Goal: Task Accomplishment & Management: Use online tool/utility

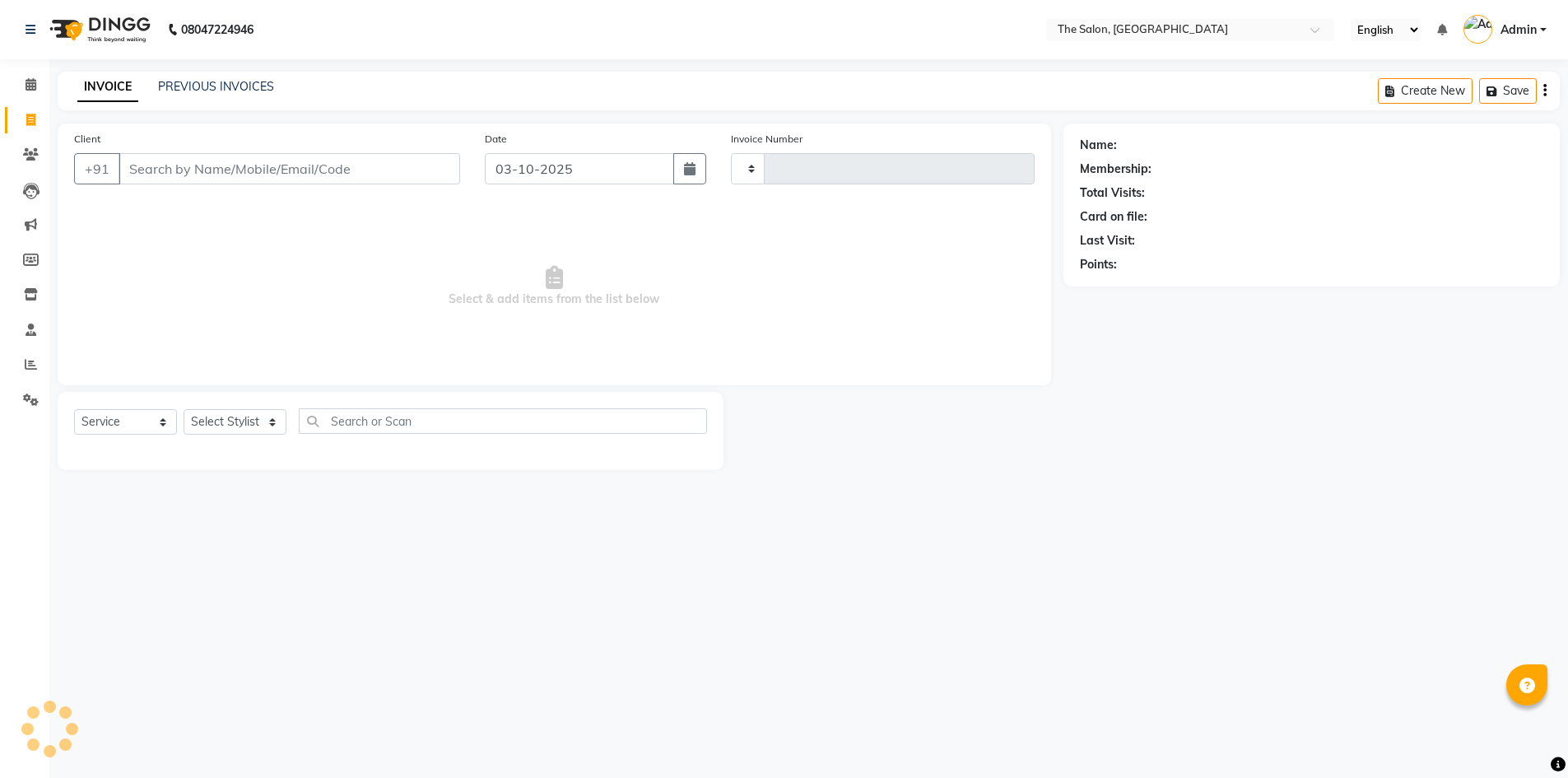
select select "service"
type input "1481"
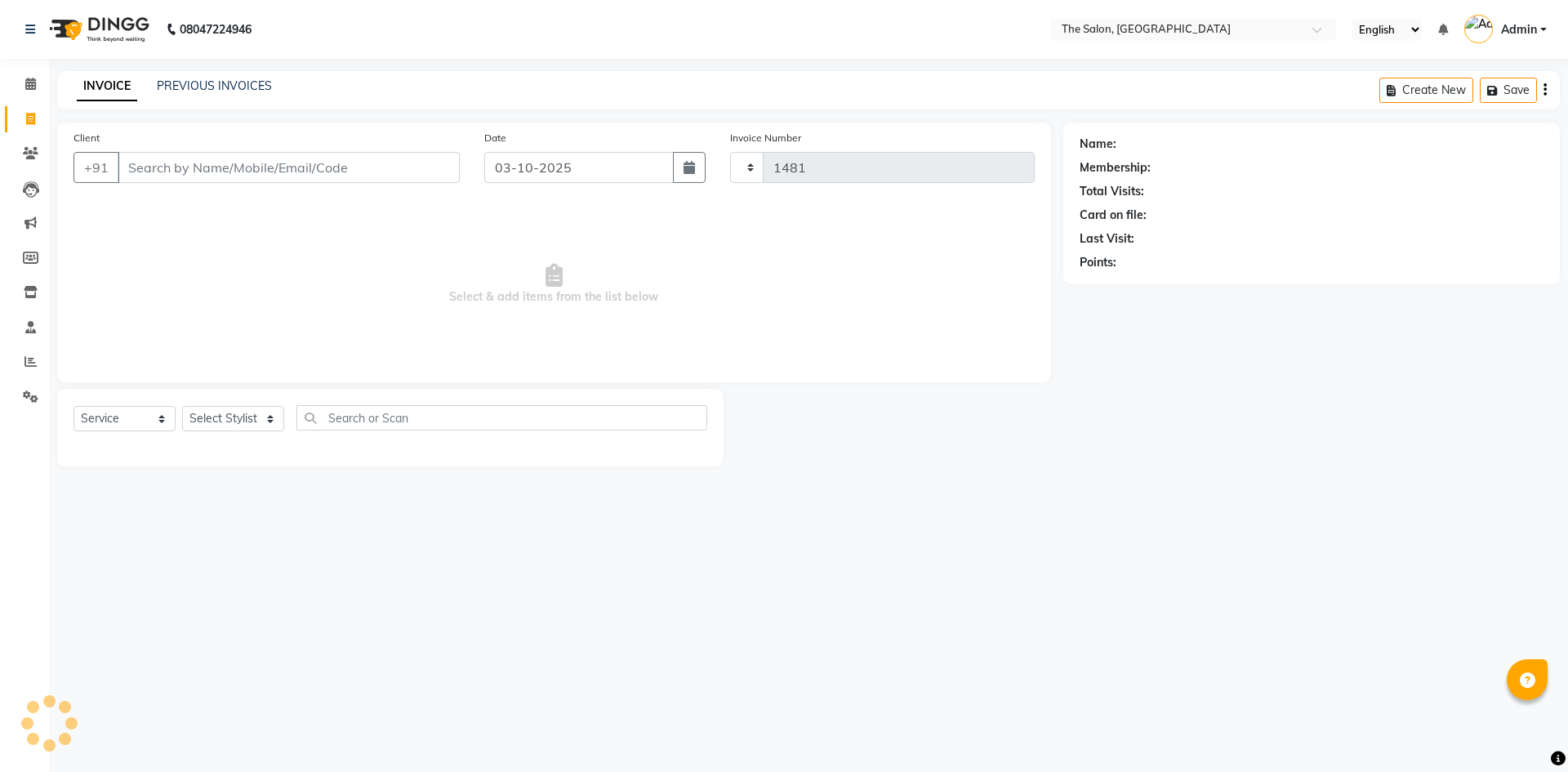
select select "4245"
click at [293, 161] on input "Client" at bounding box center [288, 167] width 342 height 31
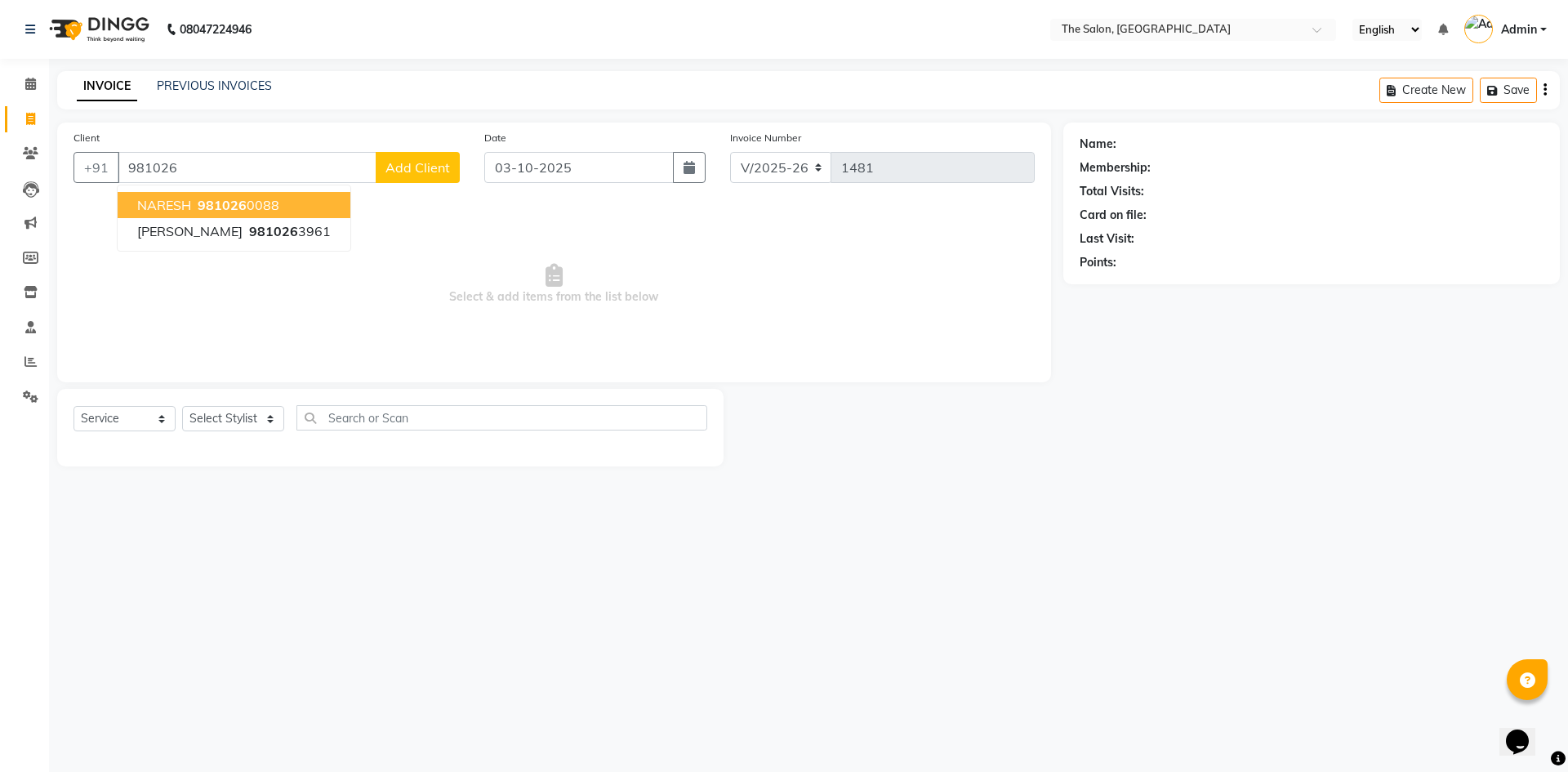
click at [166, 199] on span "NARESH" at bounding box center [164, 205] width 54 height 16
type input "9810260088"
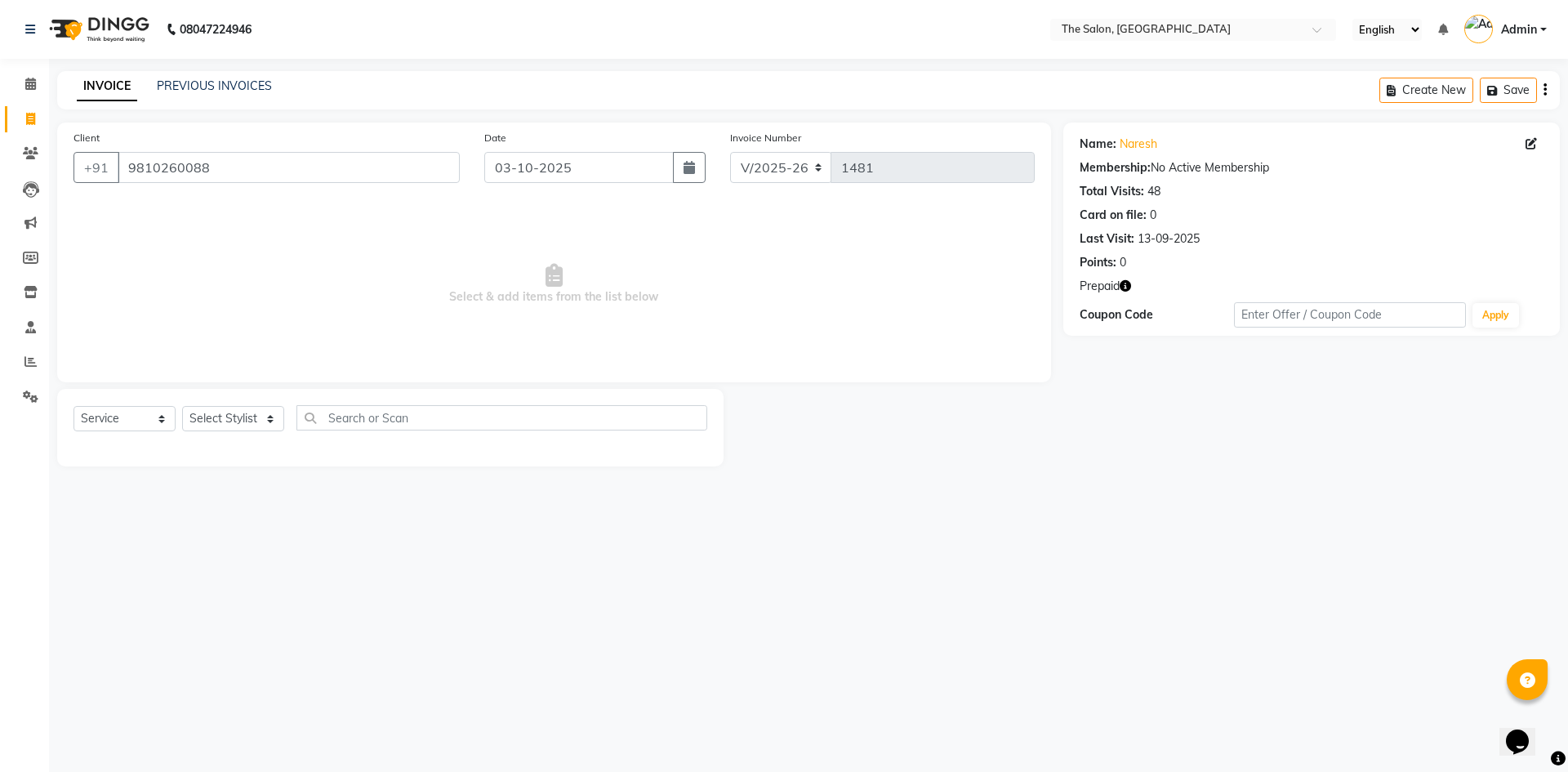
click at [1129, 289] on icon "button" at bounding box center [1126, 286] width 12 height 12
drag, startPoint x: 268, startPoint y: 420, endPoint x: 261, endPoint y: 408, distance: 13.9
click at [268, 420] on select "Select Stylist [PERSON_NAME] [PERSON_NAME] AKASH [PERSON_NAME] ARJUN [PERSON_NA…" at bounding box center [233, 419] width 102 height 26
select select "22746"
click at [182, 406] on select "Select Stylist [PERSON_NAME] [PERSON_NAME] AKASH [PERSON_NAME] ARJUN [PERSON_NA…" at bounding box center [233, 419] width 102 height 26
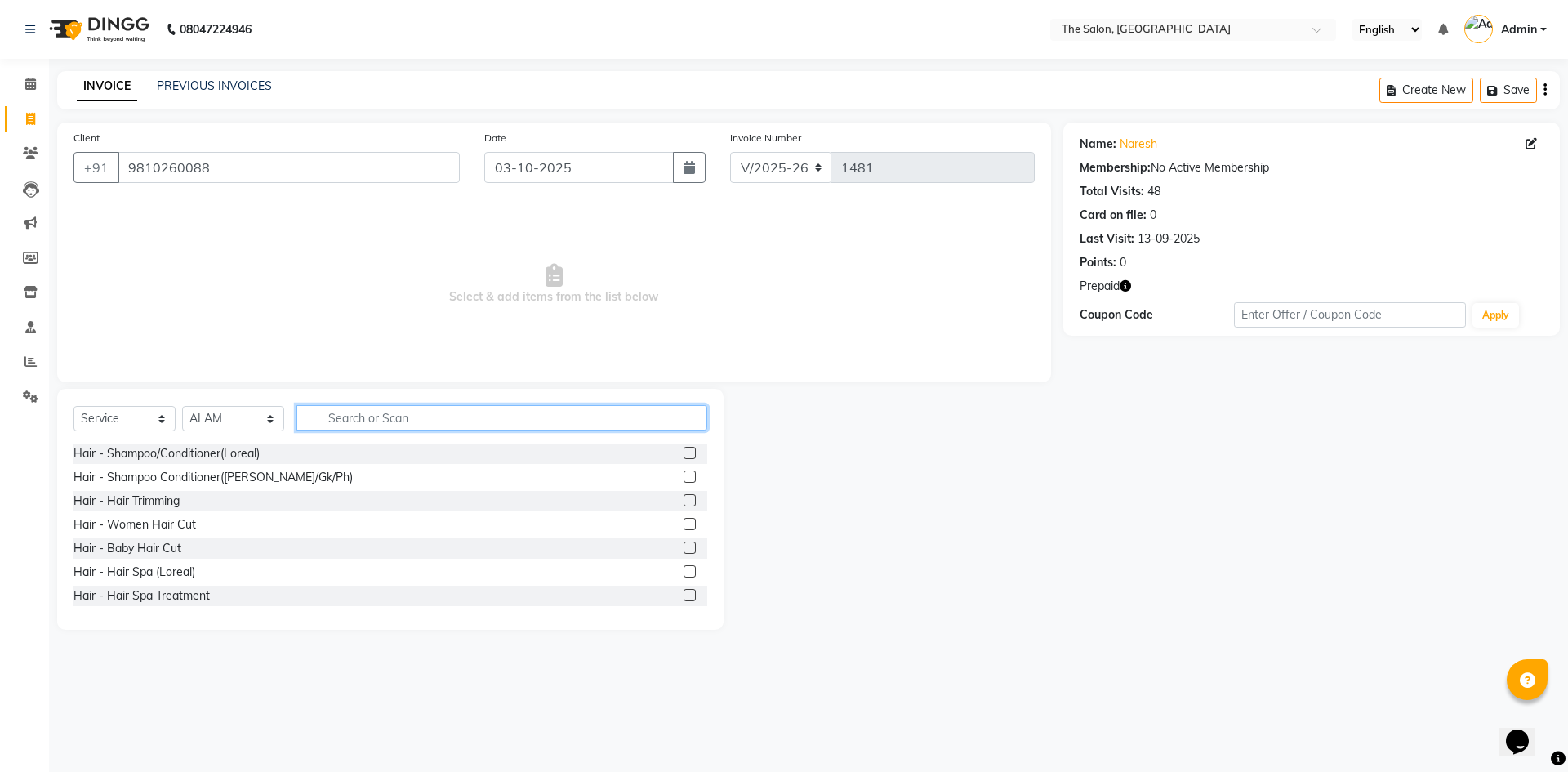
click at [442, 418] on input "text" at bounding box center [502, 418] width 411 height 26
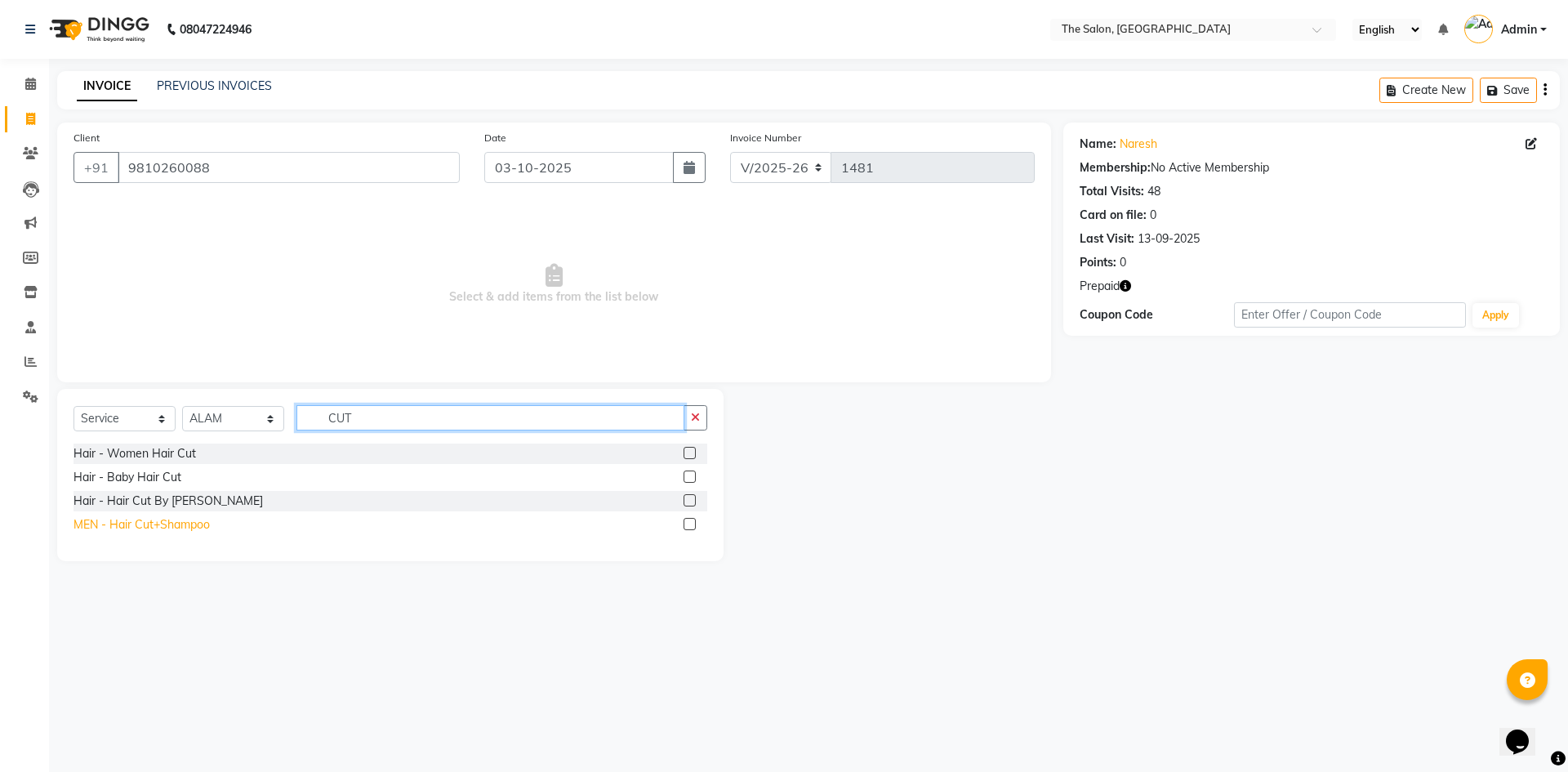
type input "CUT"
drag, startPoint x: 166, startPoint y: 523, endPoint x: 371, endPoint y: 460, distance: 214.5
click at [167, 522] on div "MEN - Hair Cut+Shampoo" at bounding box center [142, 524] width 137 height 17
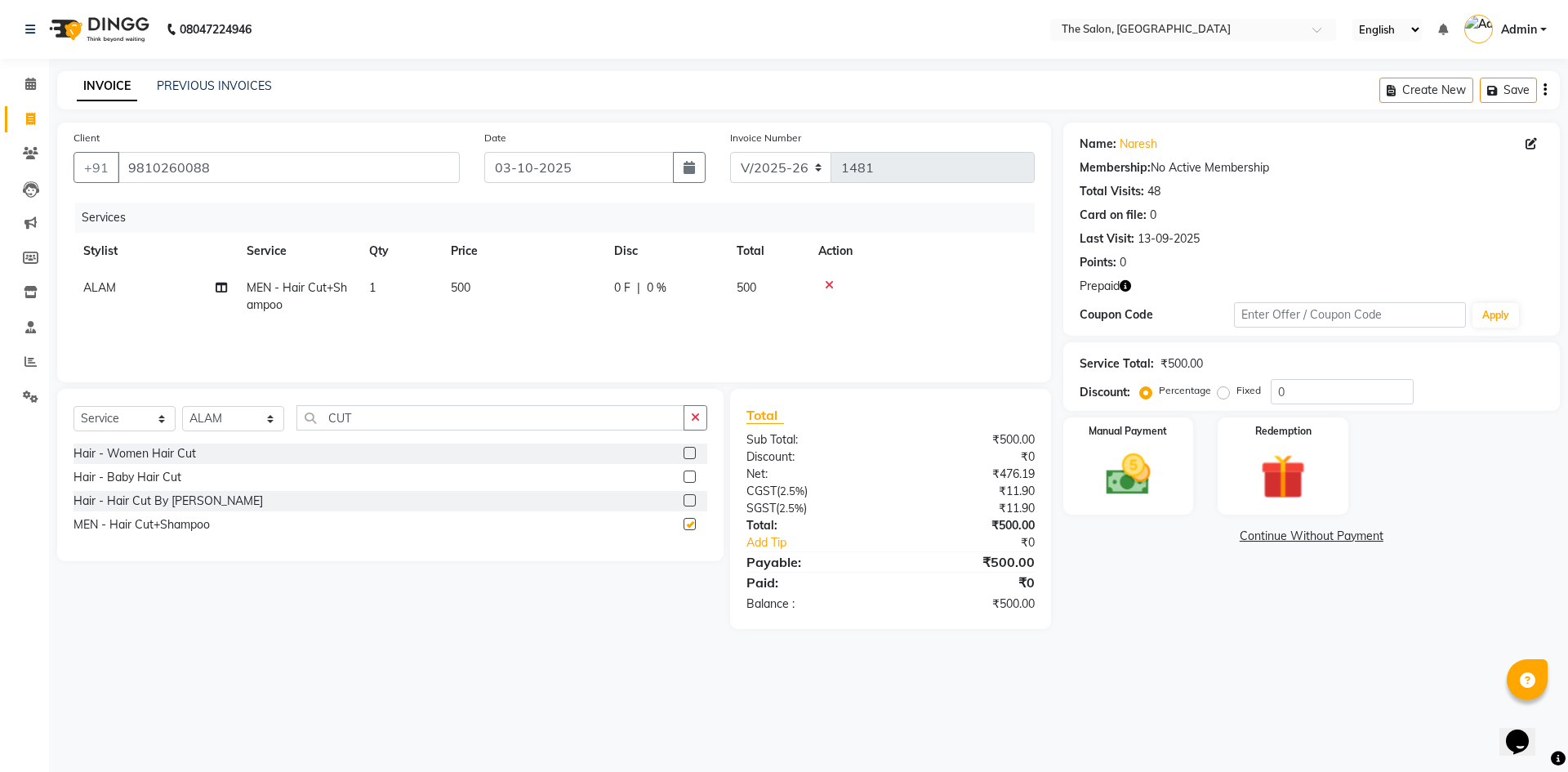
checkbox input "false"
click at [395, 414] on input "CUT" at bounding box center [490, 418] width 388 height 26
type input "C"
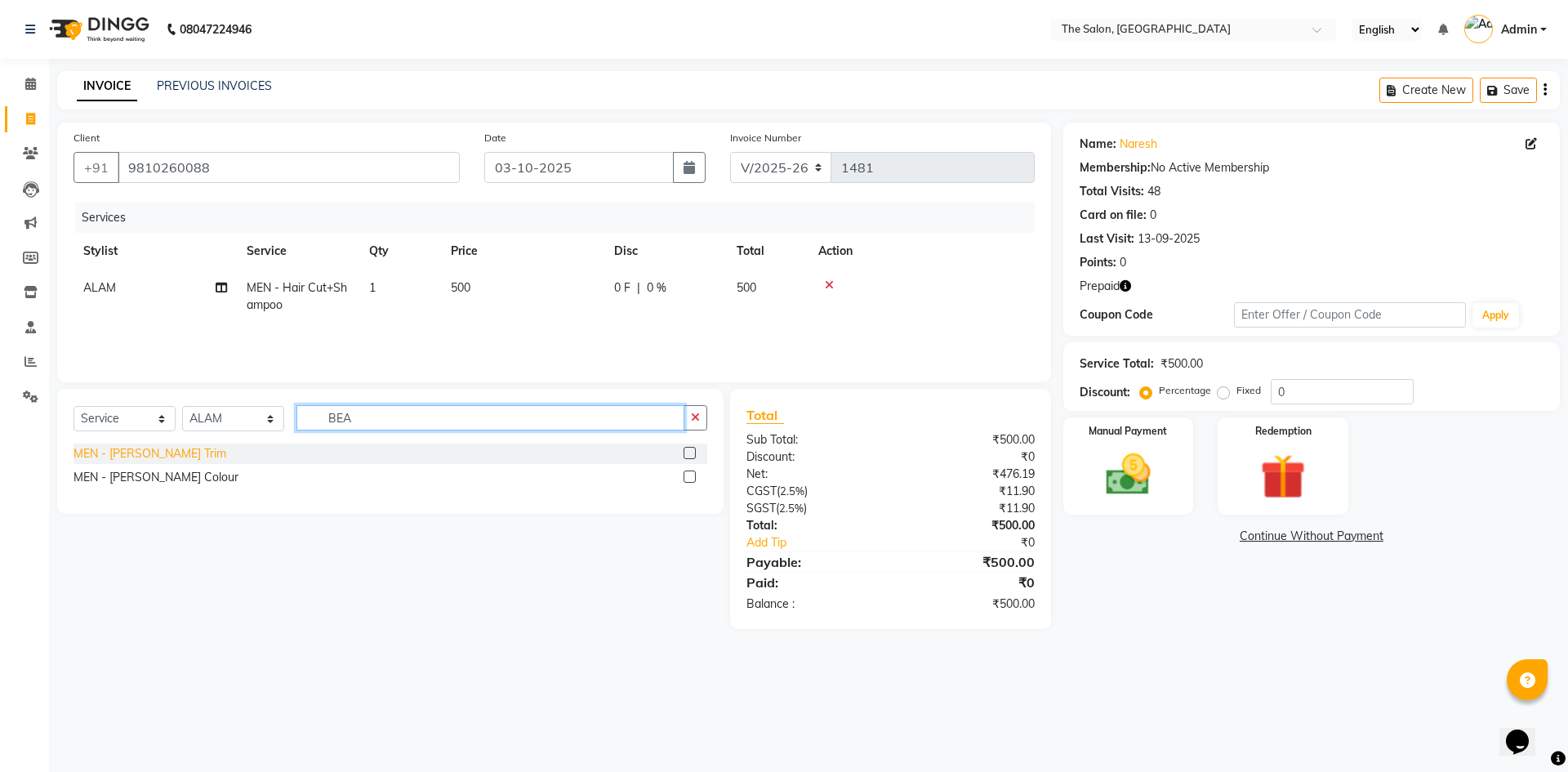
type input "BEA"
click at [138, 455] on div "MEN - [PERSON_NAME] Trim" at bounding box center [149, 453] width 152 height 17
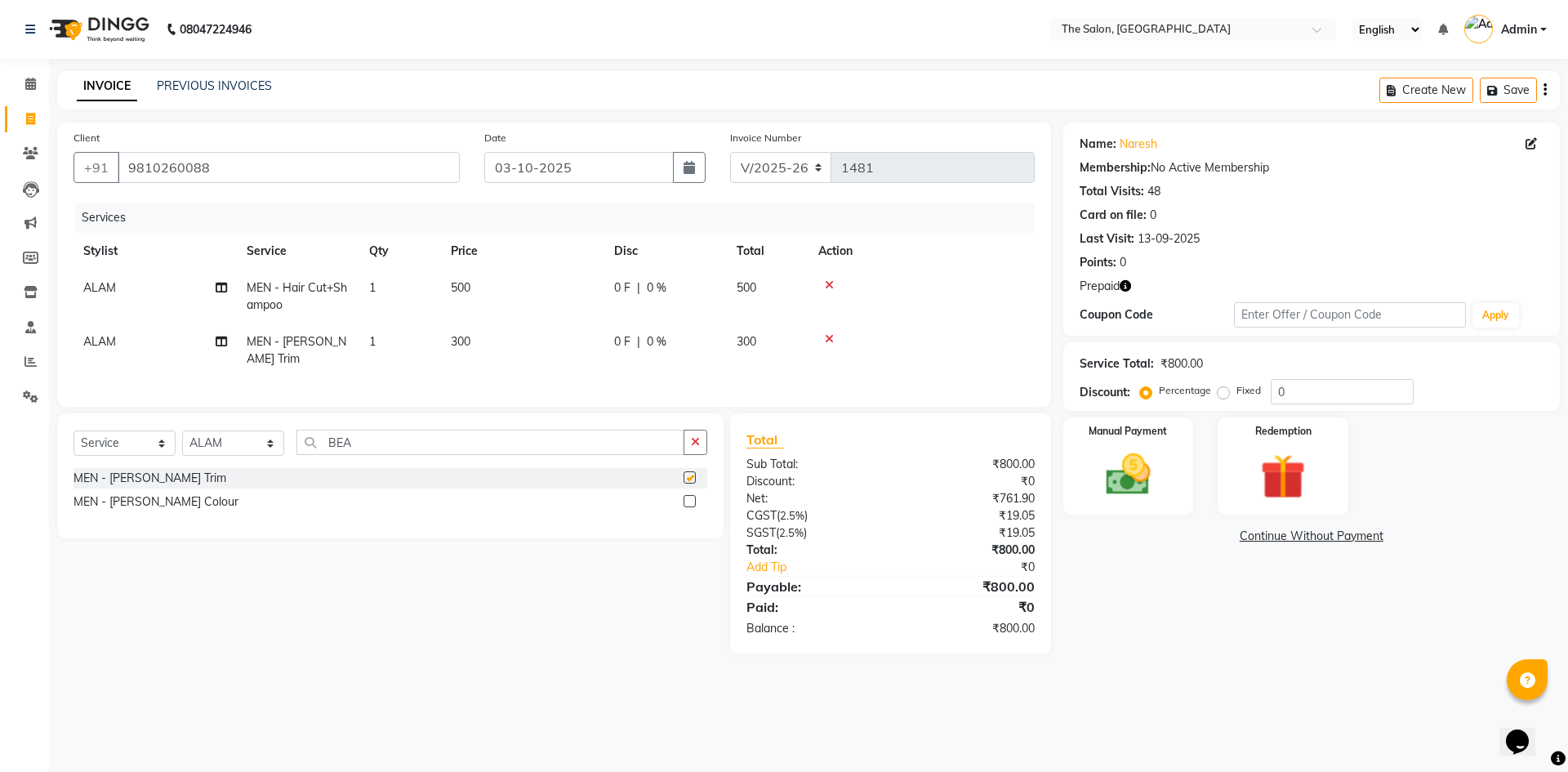
checkbox input "false"
click at [425, 439] on input "BEA" at bounding box center [490, 442] width 388 height 26
type input "B"
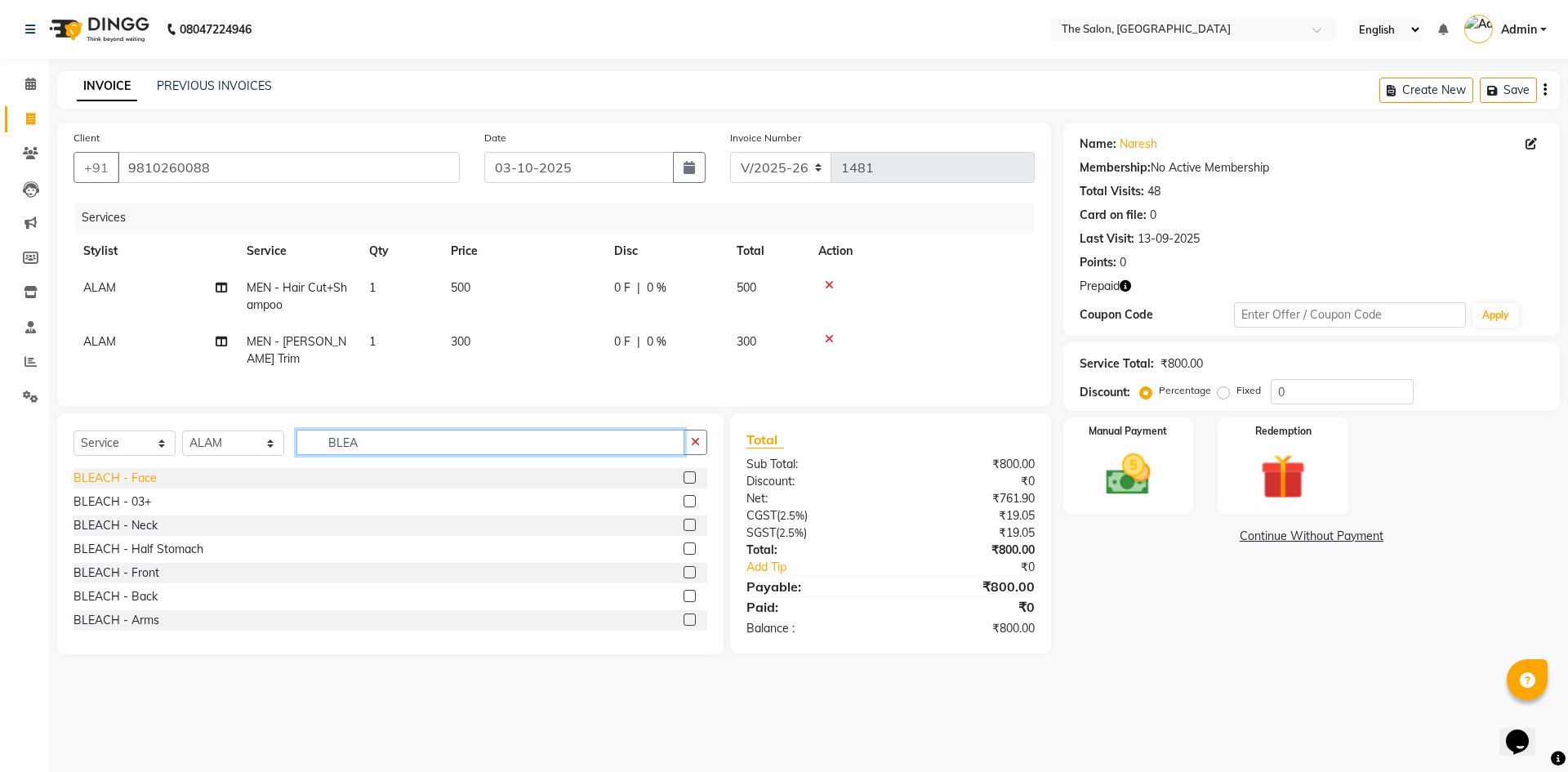
type input "BLEA"
click at [131, 470] on div "BLEACH - Face" at bounding box center [115, 478] width 83 height 17
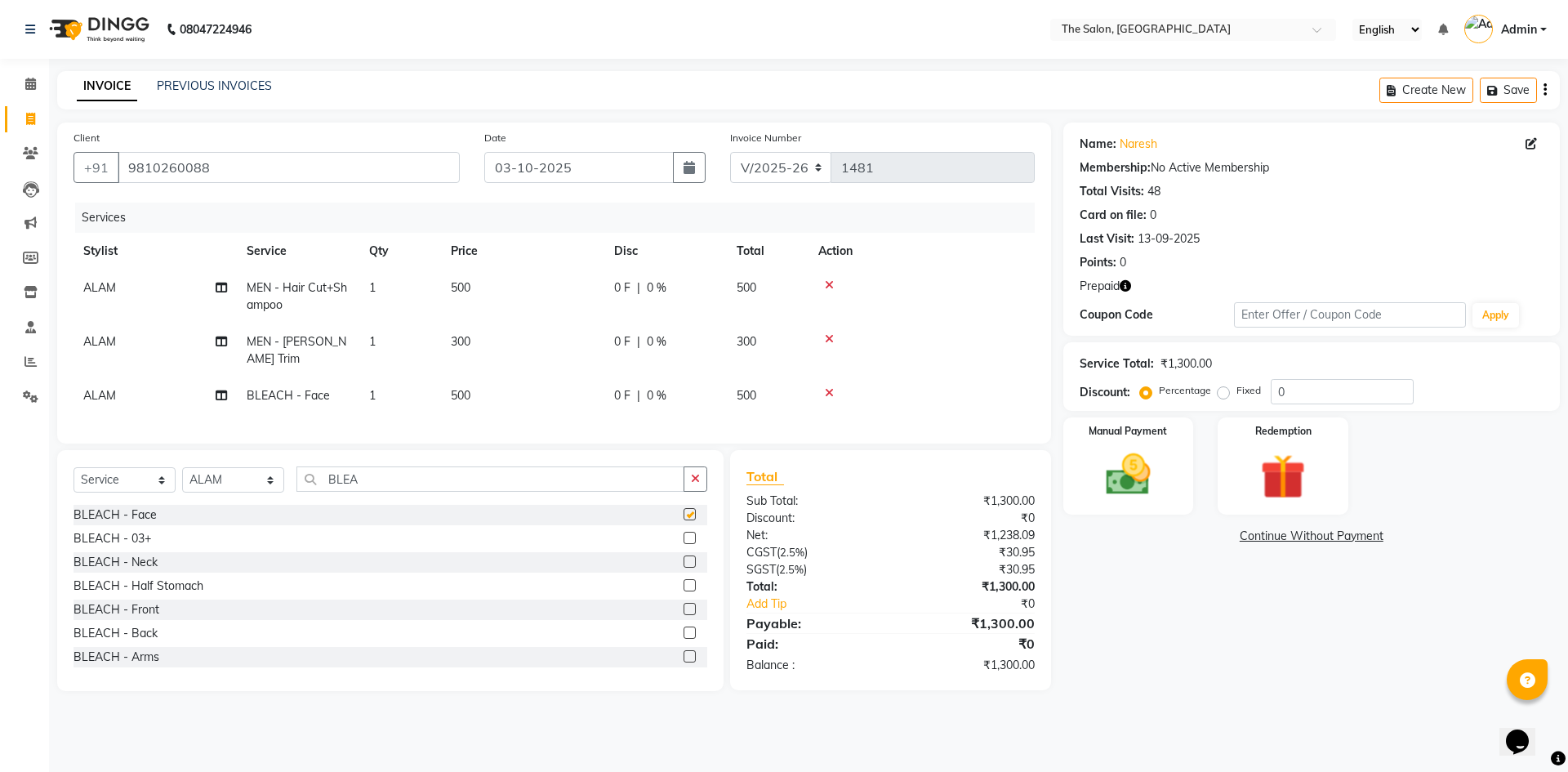
checkbox input "false"
click at [497, 389] on td "500" at bounding box center [522, 395] width 163 height 37
select select "22746"
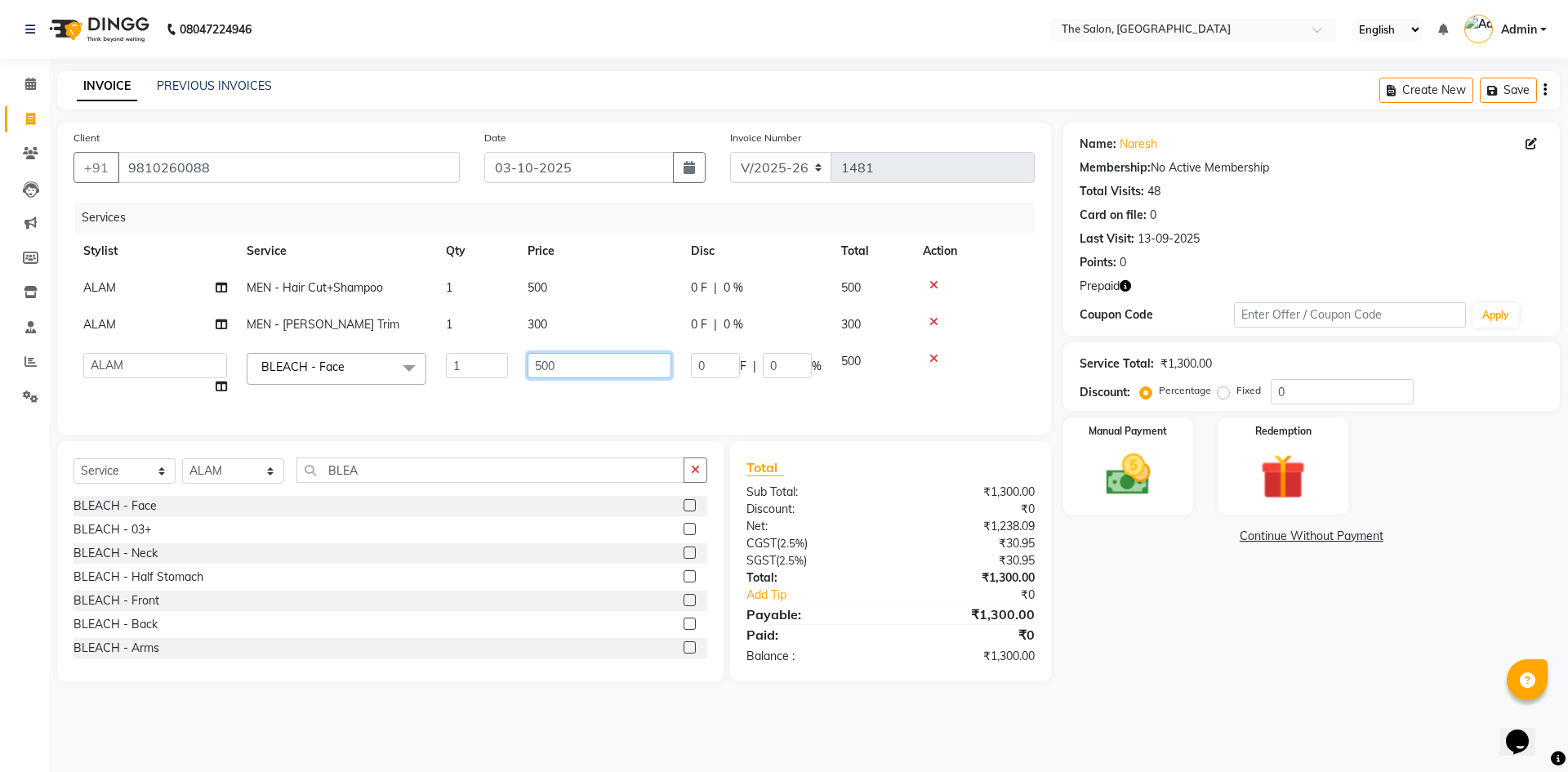
click at [545, 367] on input "500" at bounding box center [599, 365] width 143 height 26
type input "700"
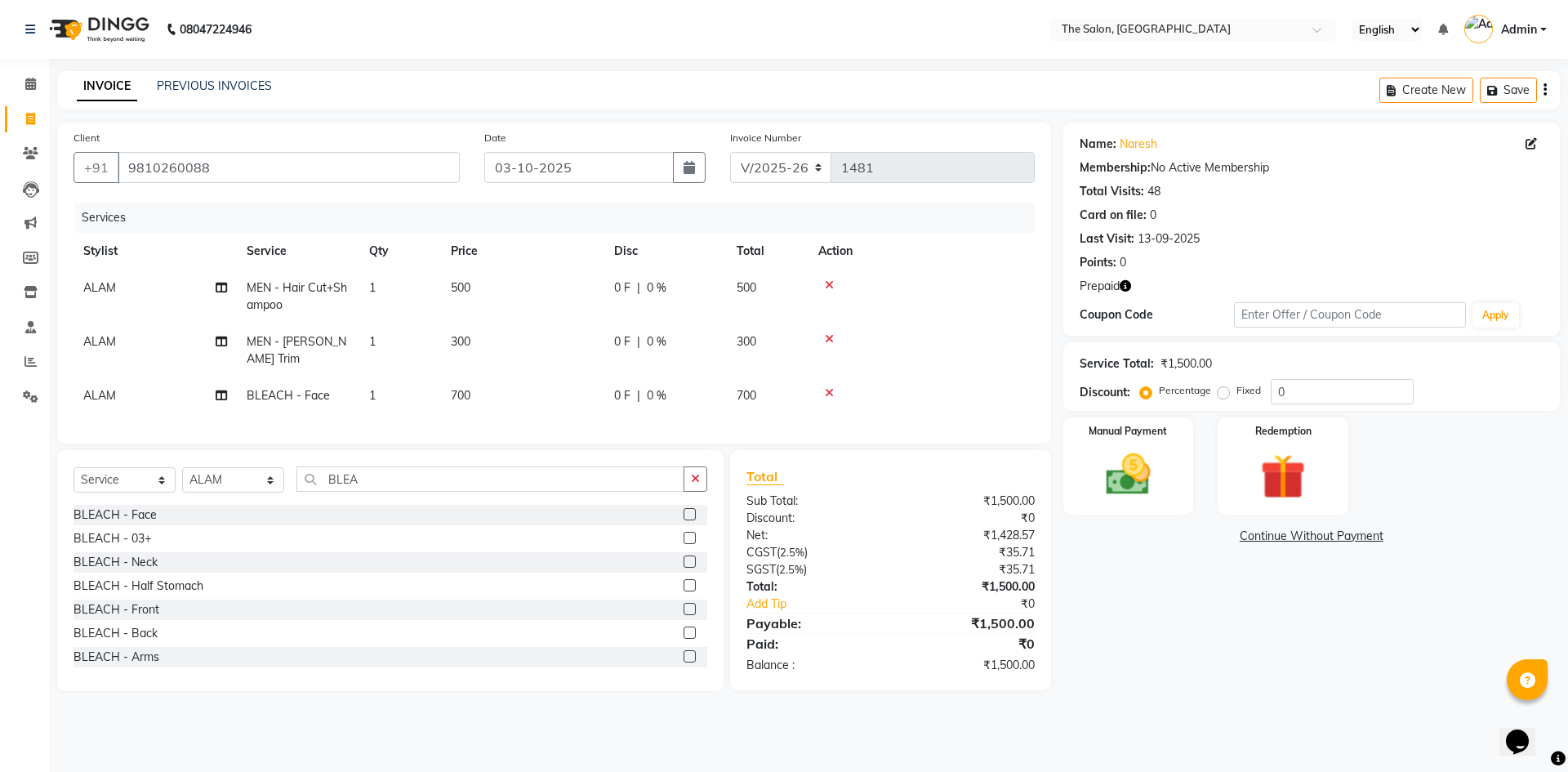
click at [1319, 600] on div "Name: Naresh Membership: No Active Membership Total Visits: 48 Card on file: 0 …" at bounding box center [1318, 407] width 509 height 568
click at [1282, 484] on img at bounding box center [1283, 476] width 76 height 58
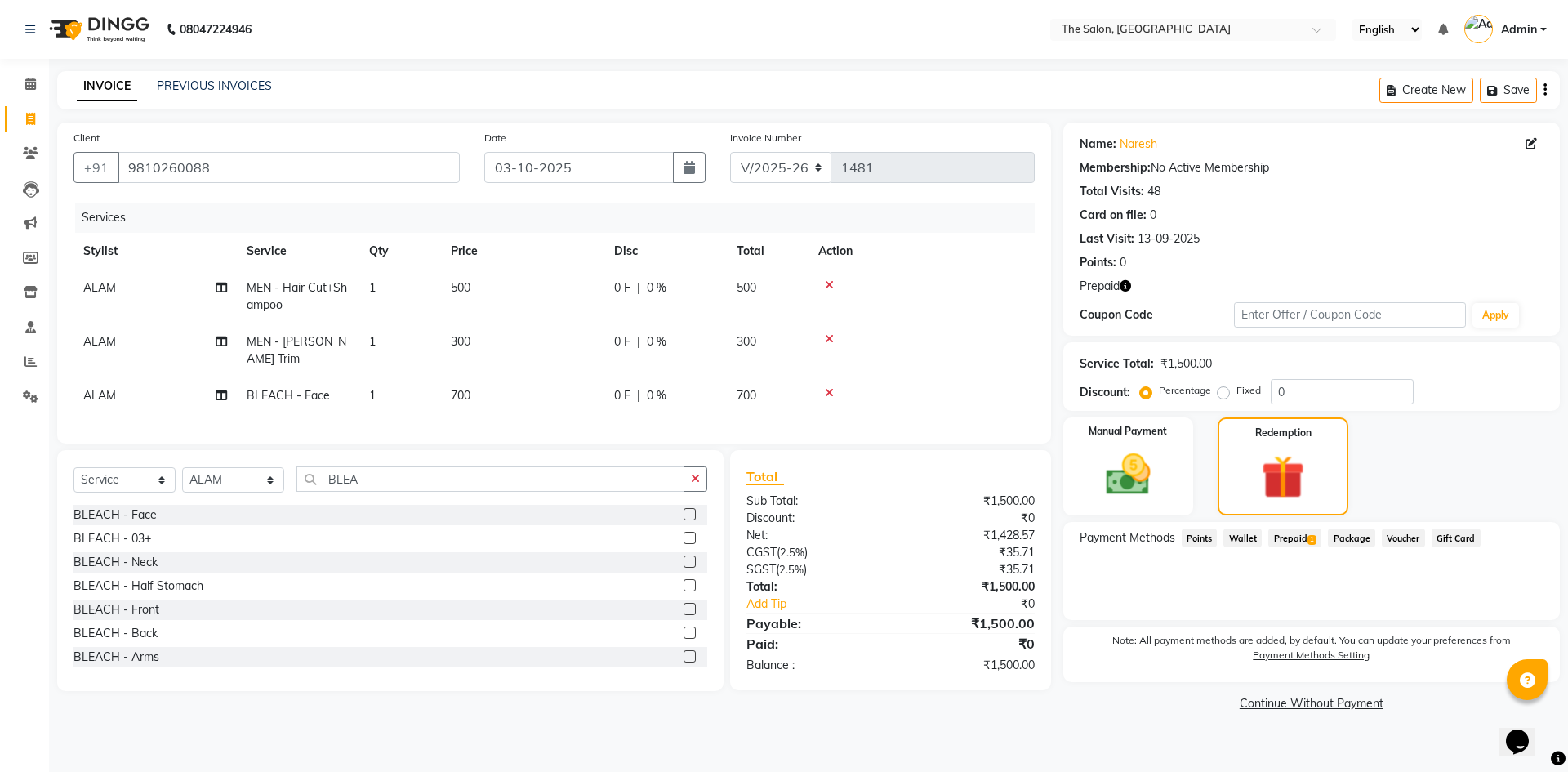
click at [1277, 535] on span "Prepaid 1" at bounding box center [1294, 537] width 53 height 19
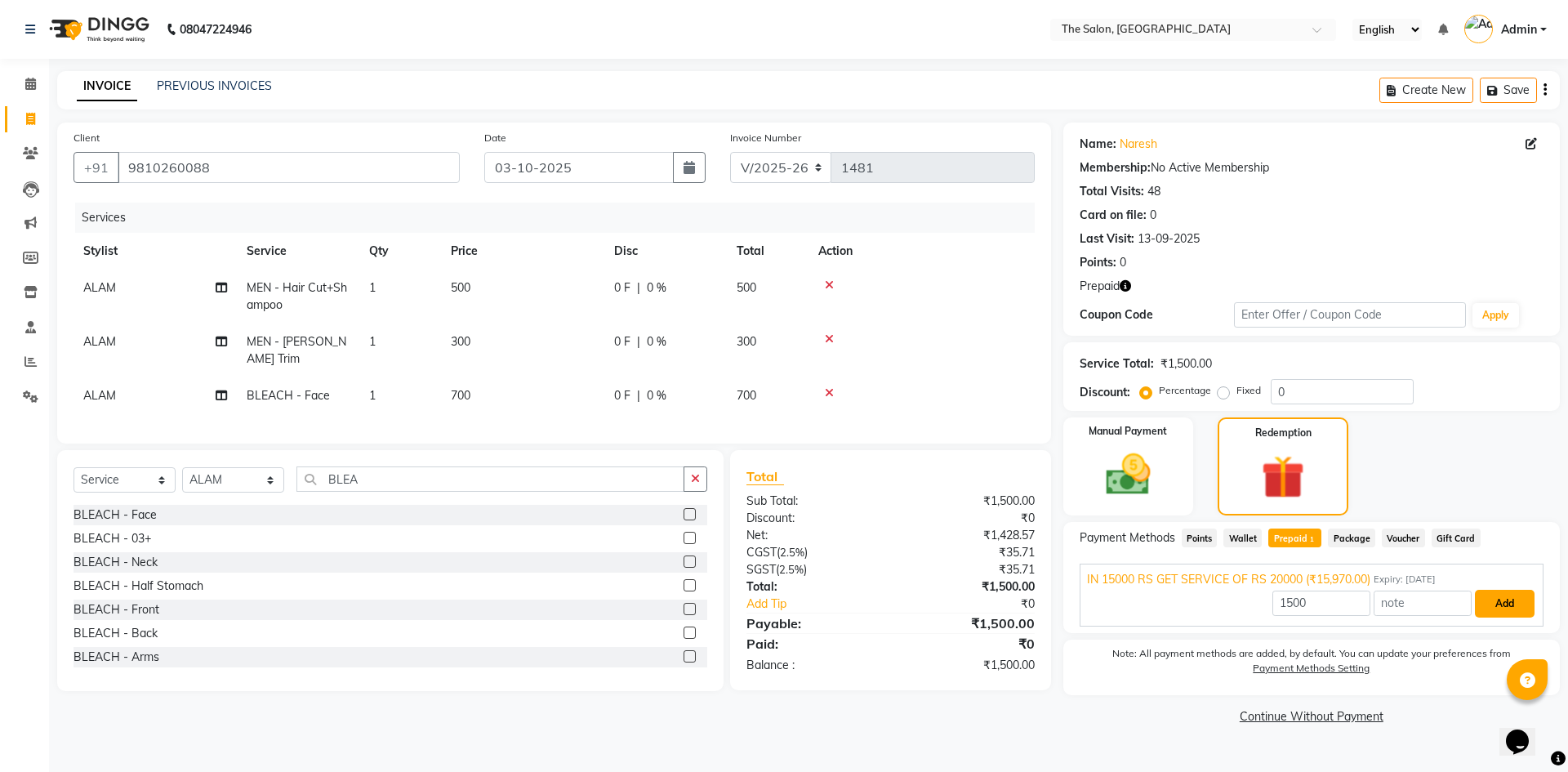
click at [1512, 605] on button "Add" at bounding box center [1505, 604] width 59 height 28
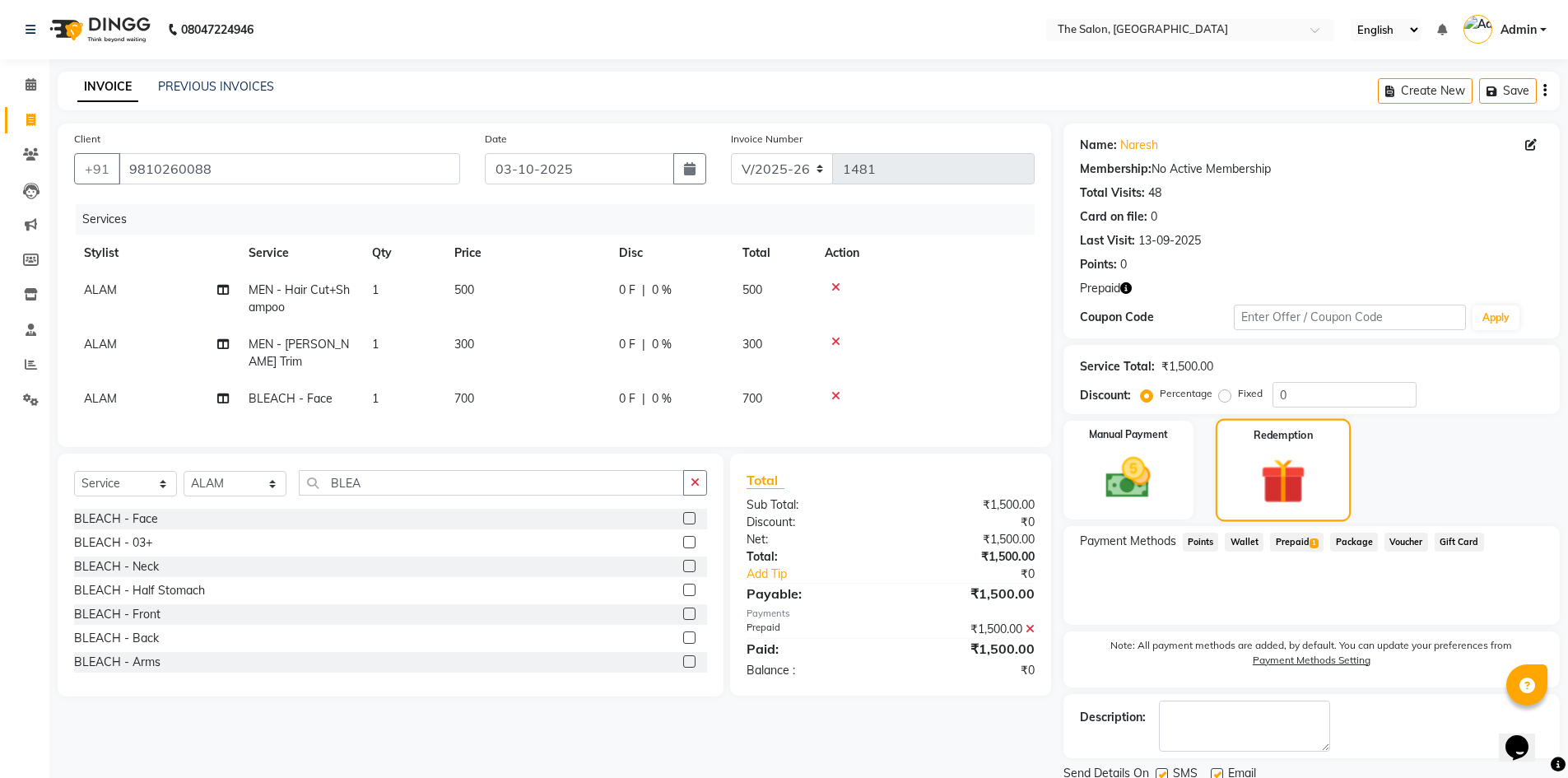
click at [1253, 477] on img at bounding box center [1284, 480] width 73 height 56
click at [1296, 538] on span "Prepaid 1" at bounding box center [1297, 541] width 53 height 19
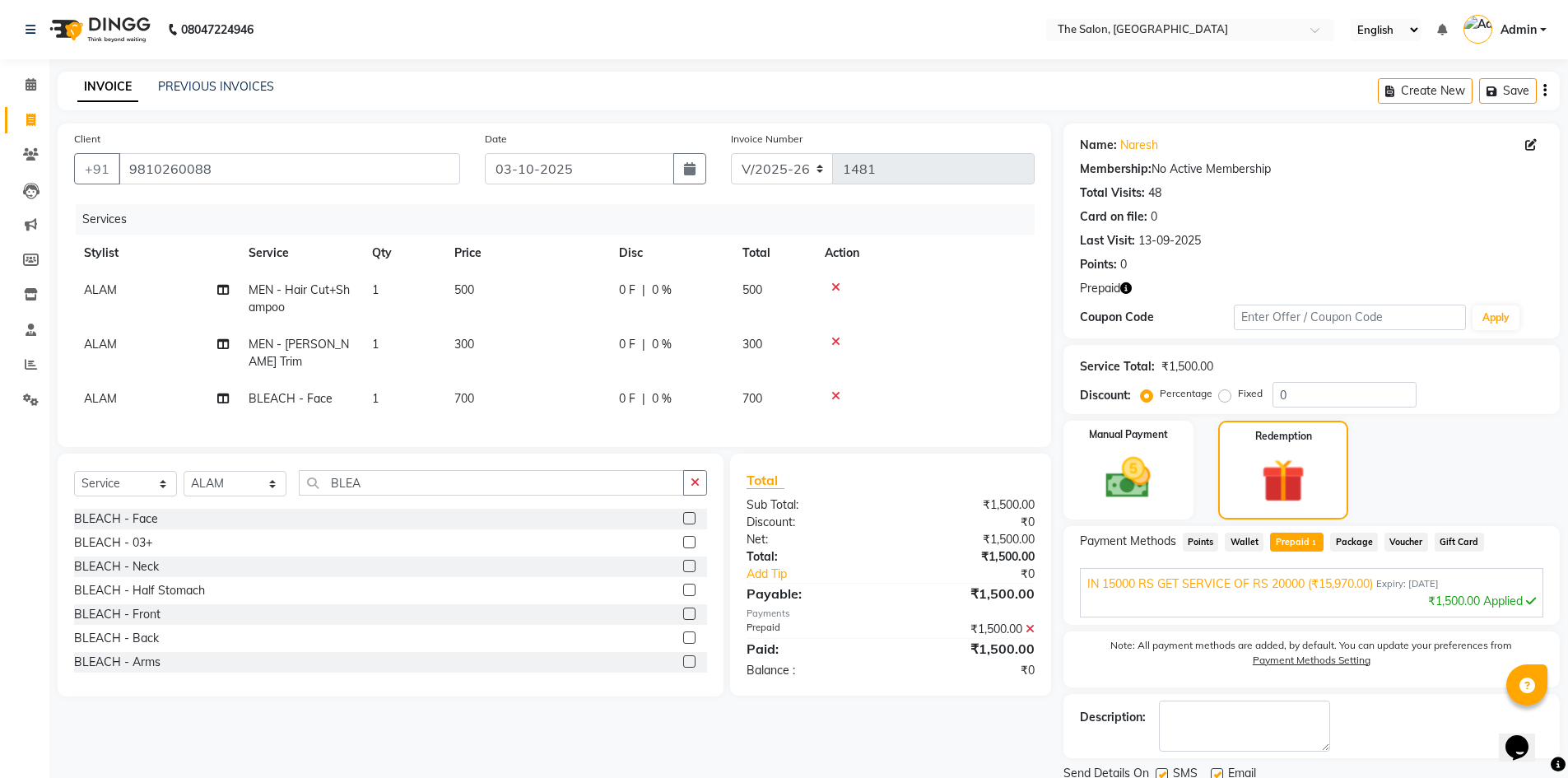
scroll to position [61, 0]
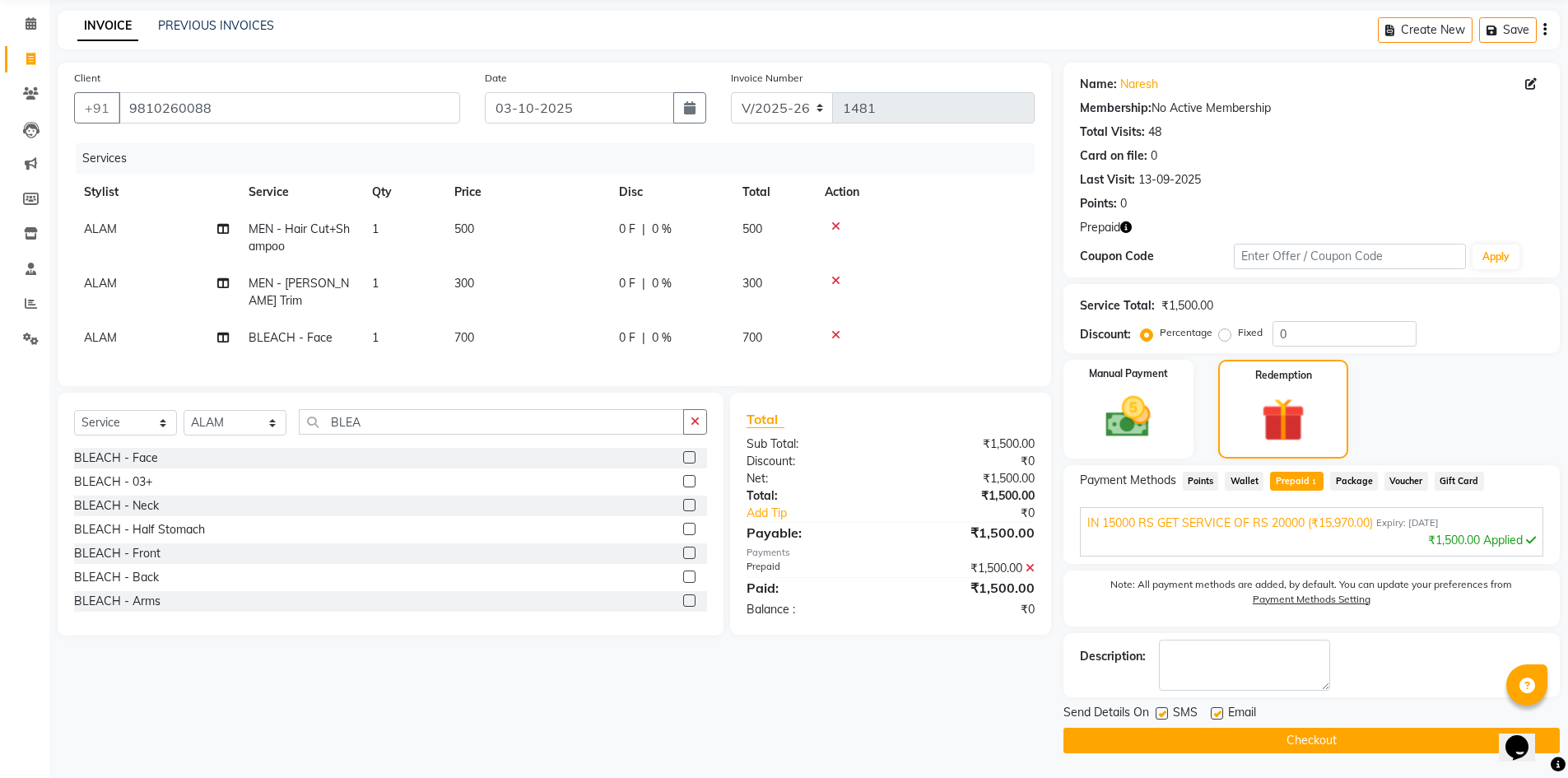
drag, startPoint x: 1275, startPoint y: 741, endPoint x: 1205, endPoint y: 763, distance: 73.4
click at [1274, 741] on button "Checkout" at bounding box center [1312, 740] width 497 height 26
